Goal: Task Accomplishment & Management: Manage account settings

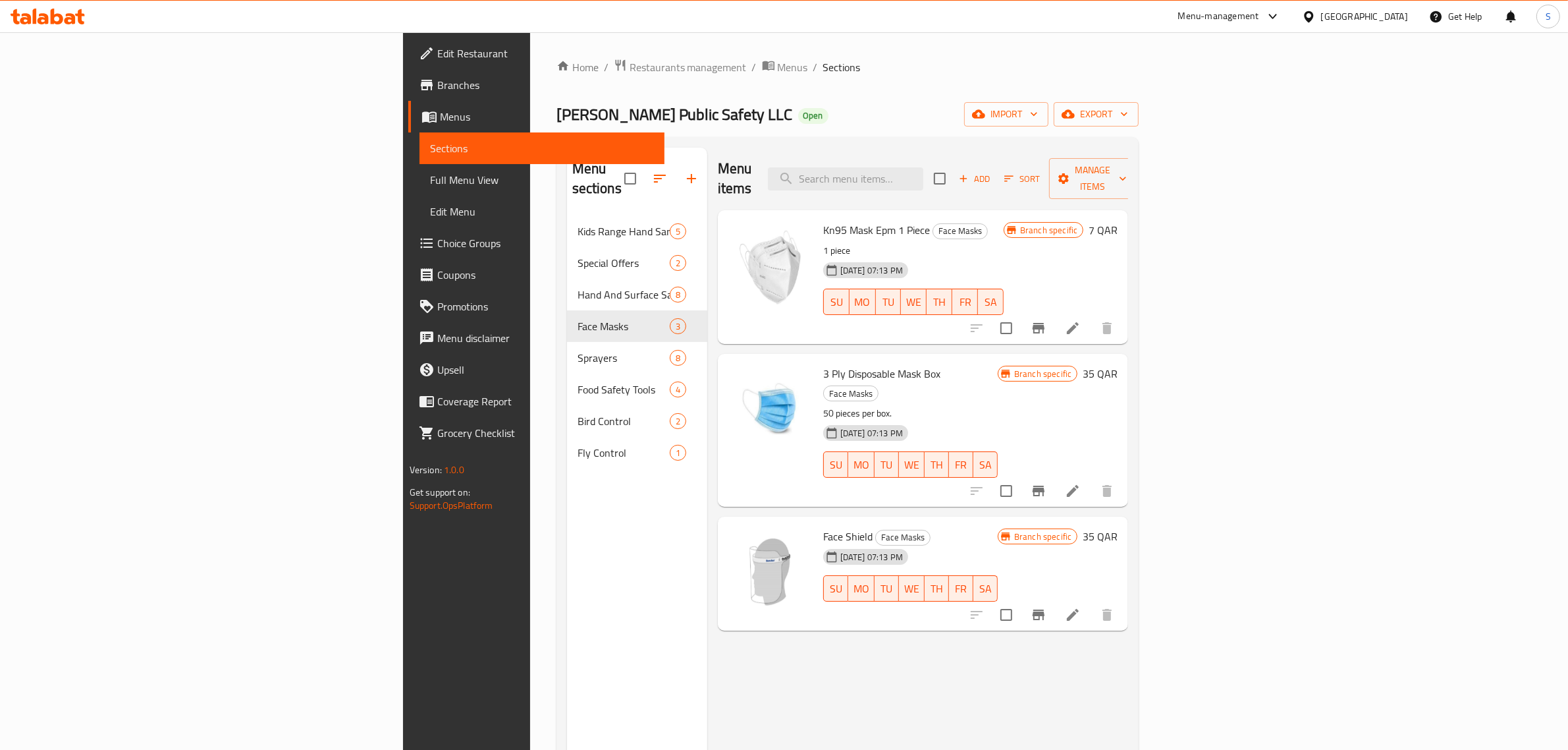
click at [437, 50] on span "Edit Restaurant" at bounding box center [546, 53] width 218 height 16
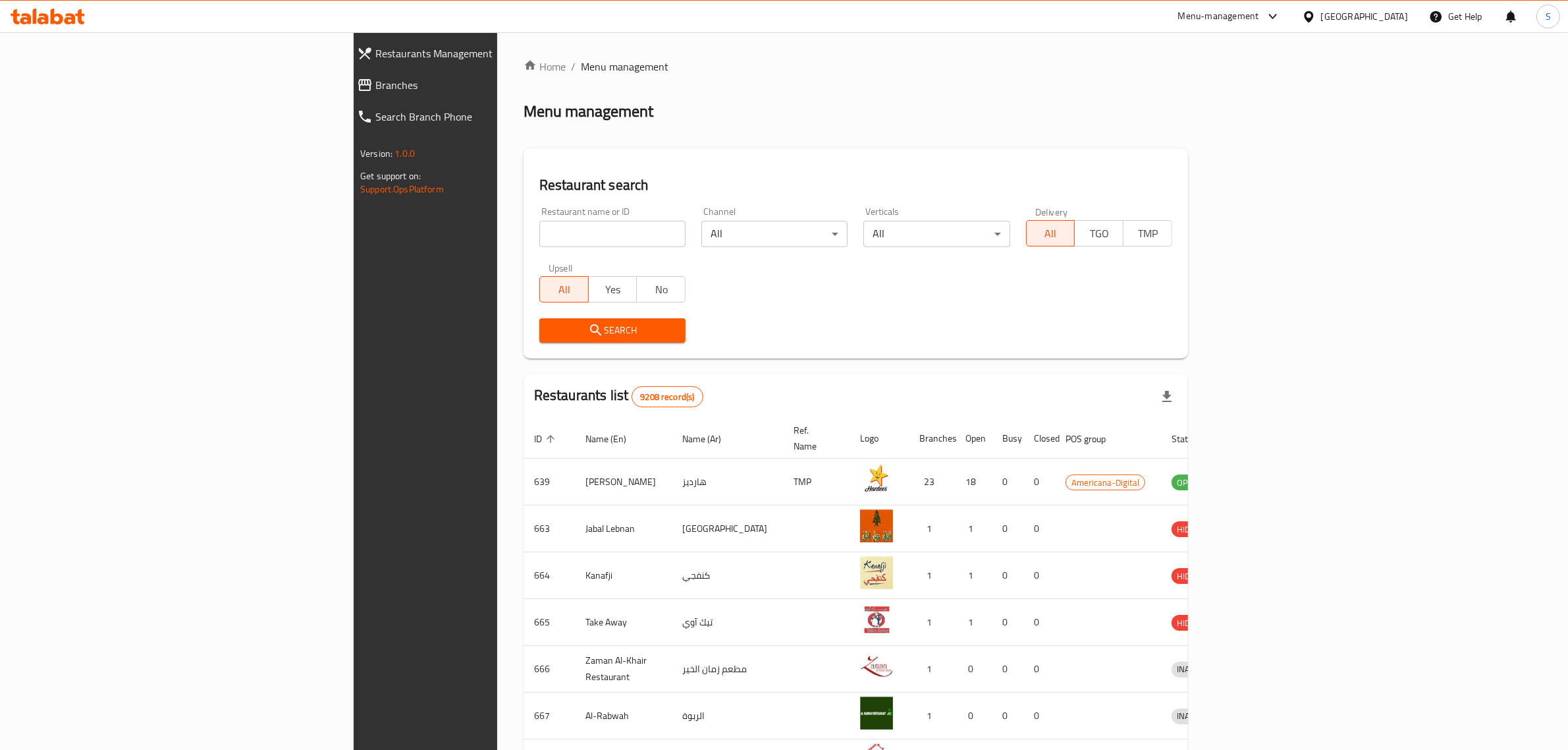
drag, startPoint x: 0, startPoint y: 0, endPoint x: 488, endPoint y: 229, distance: 539.1
click at [540, 229] on input "search" at bounding box center [613, 234] width 147 height 26
type input "velan"
click button "Search" at bounding box center [613, 330] width 147 height 24
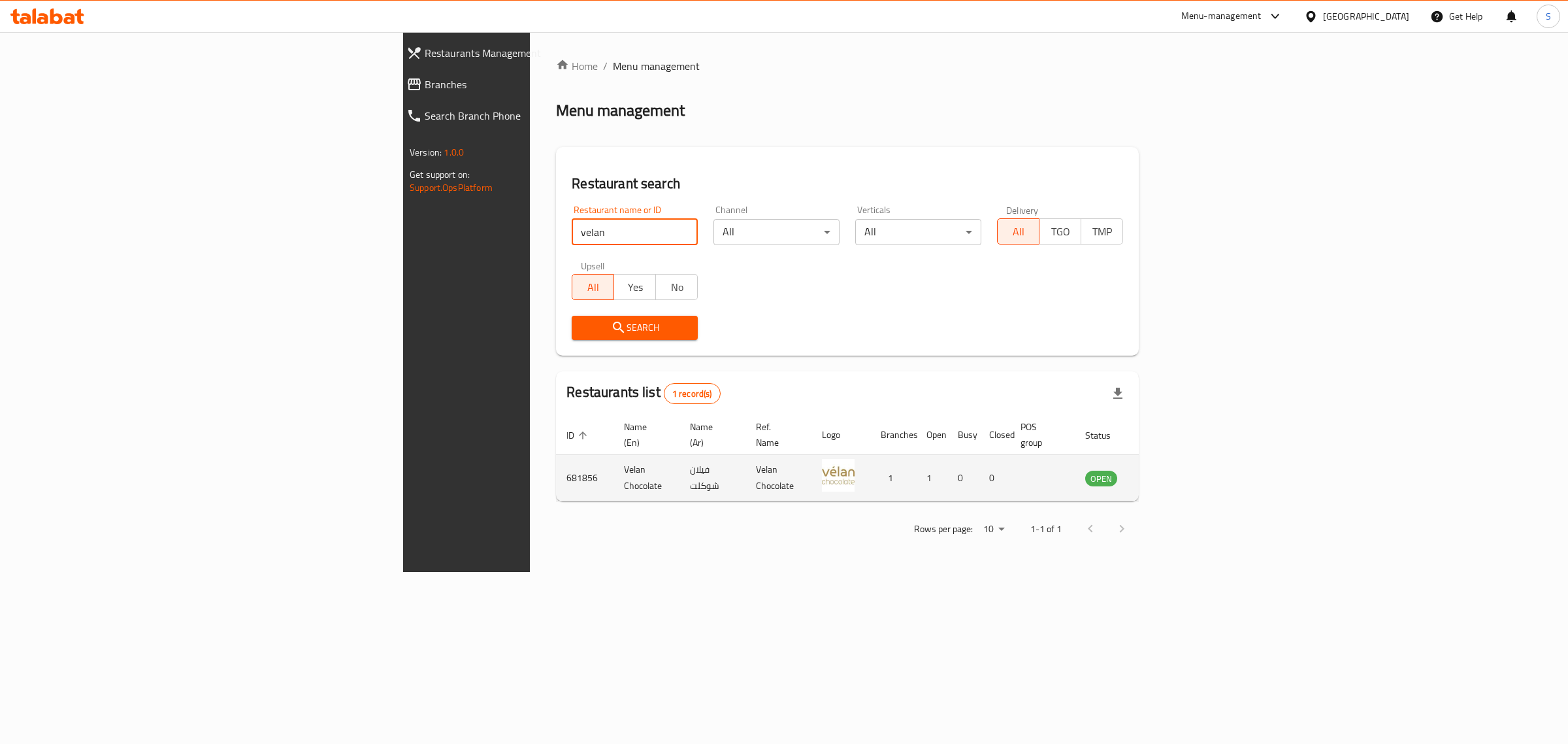
click at [1170, 470] on icon "enhanced table" at bounding box center [1161, 477] width 16 height 16
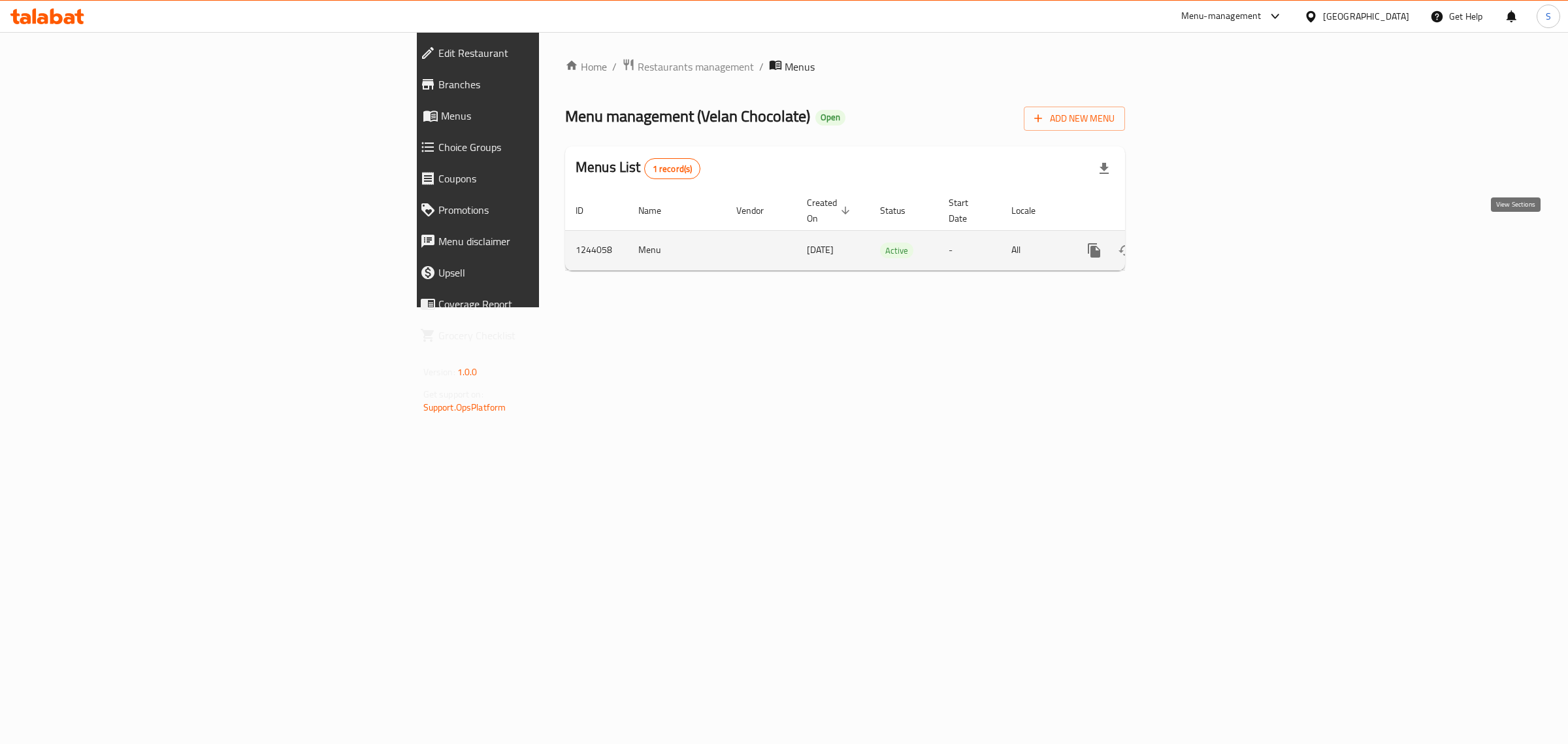
click at [1196, 243] on icon "enhanced table" at bounding box center [1188, 250] width 16 height 16
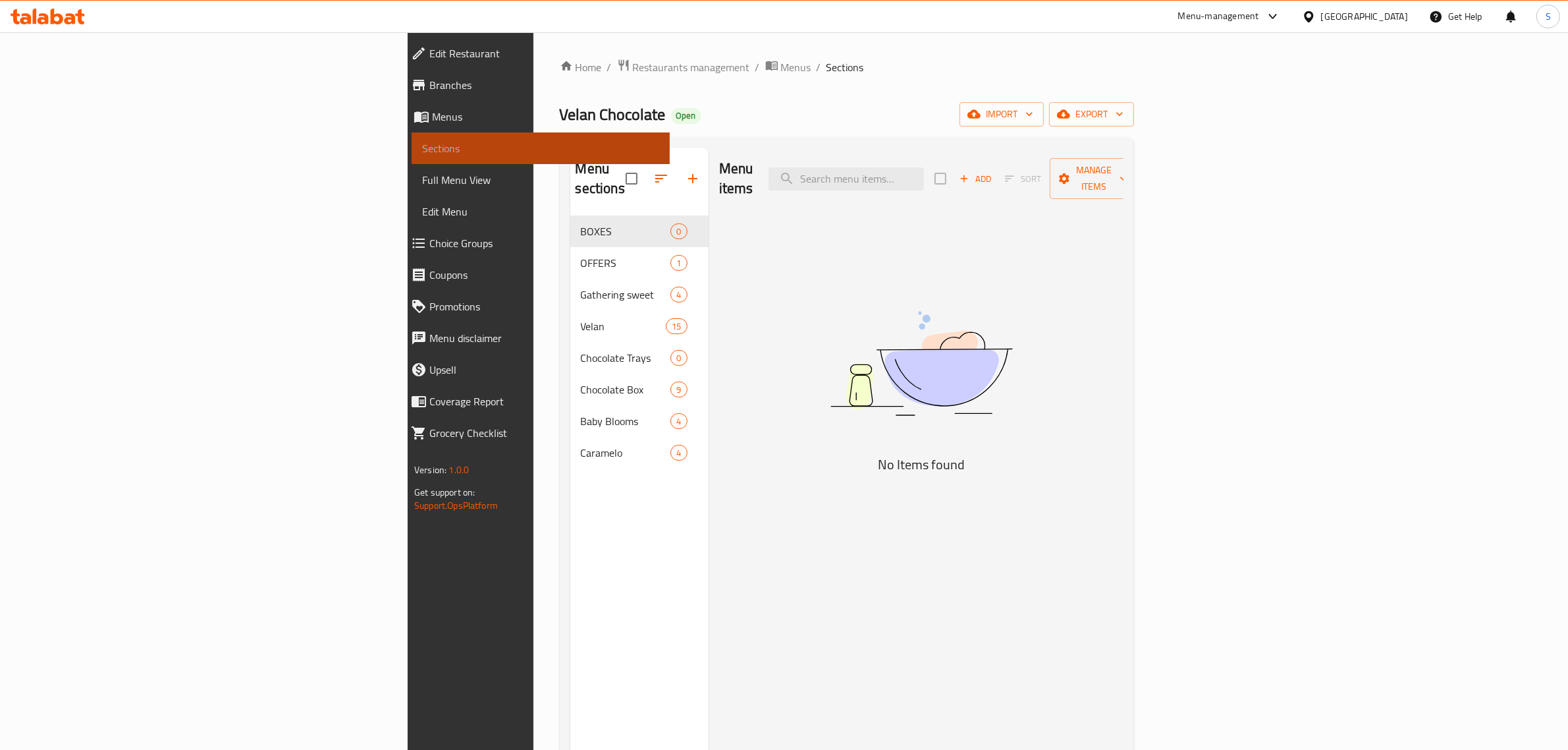
click at [422, 143] on span "Sections" at bounding box center [540, 148] width 237 height 16
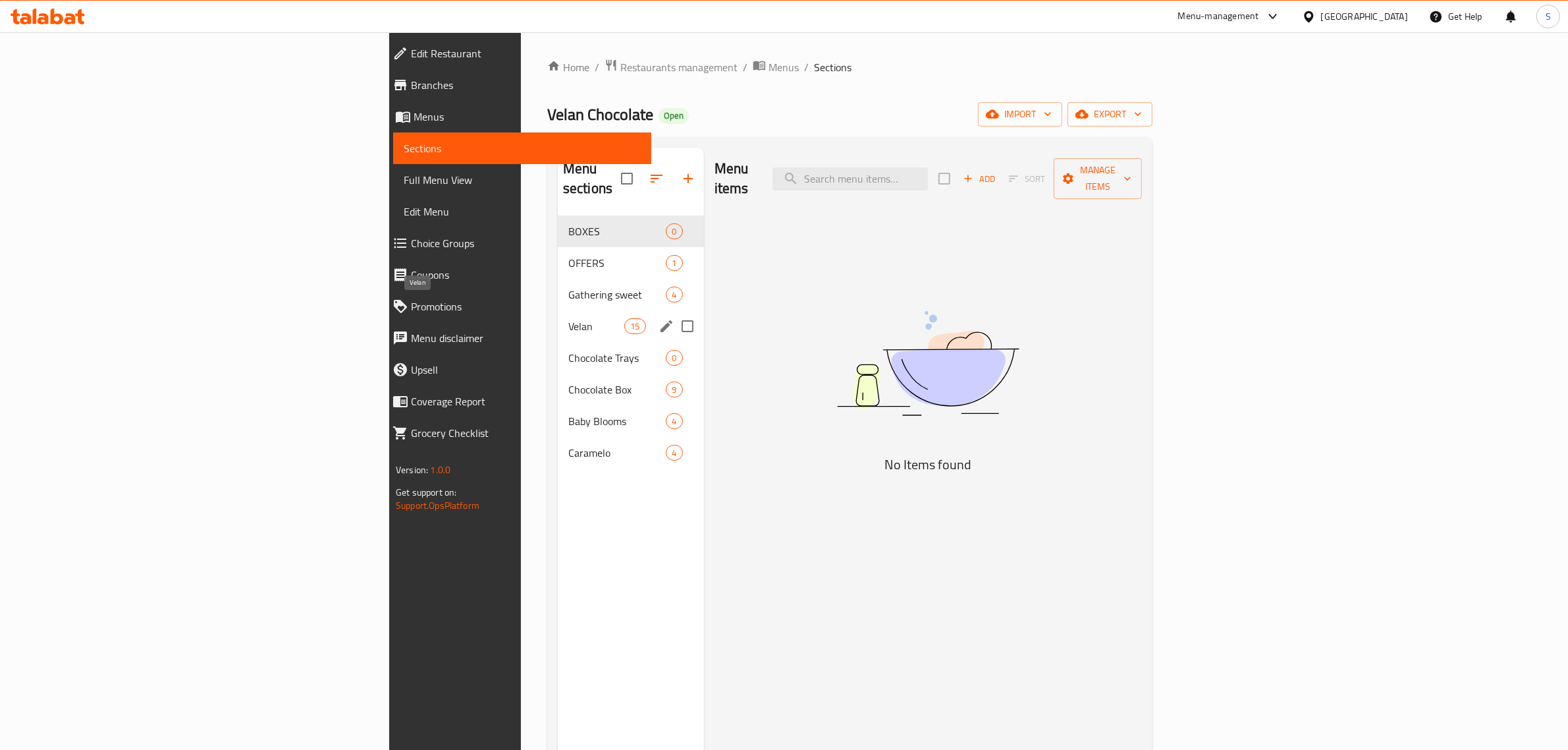
click at [569, 318] on span "Velan" at bounding box center [596, 326] width 56 height 16
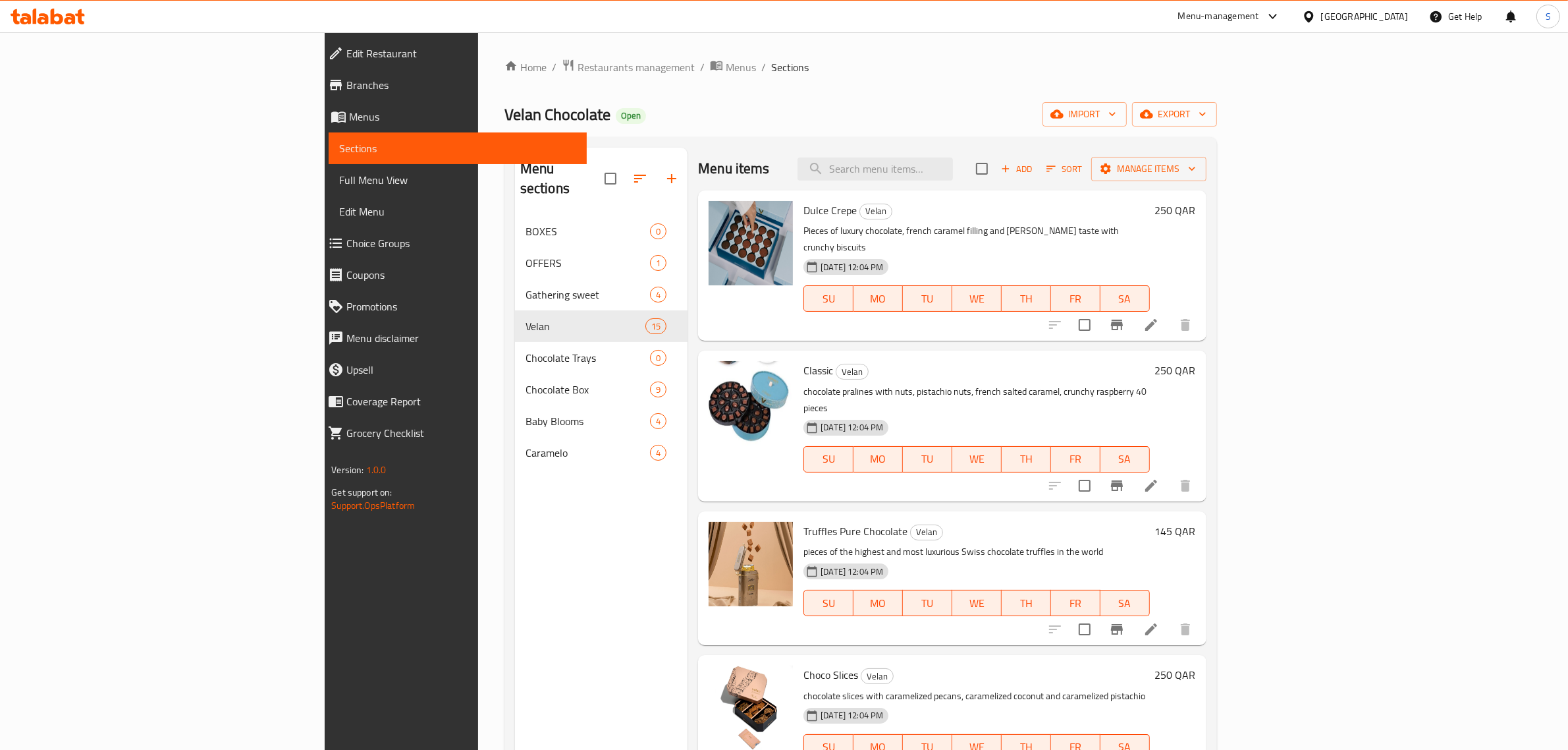
click at [730, 71] on ol "Home / Restaurants management / Menus / Sections" at bounding box center [860, 67] width 712 height 17
